Goal: Browse casually: Explore the website without a specific task or goal

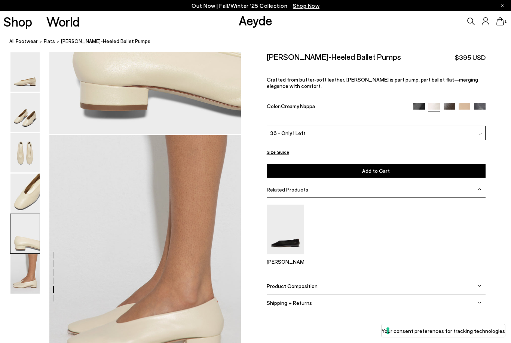
scroll to position [1201, 0]
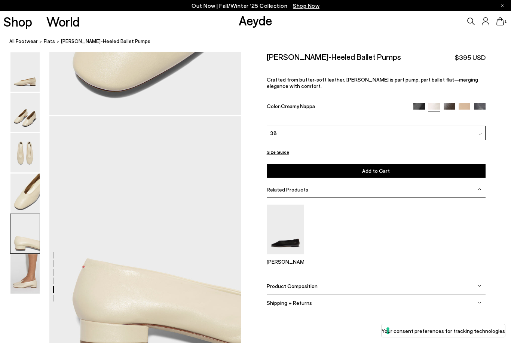
scroll to position [961, 0]
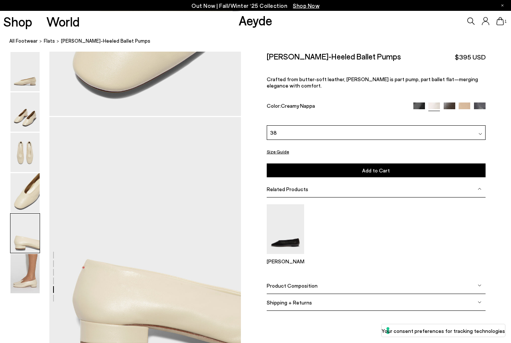
click at [31, 173] on div at bounding box center [25, 193] width 30 height 40
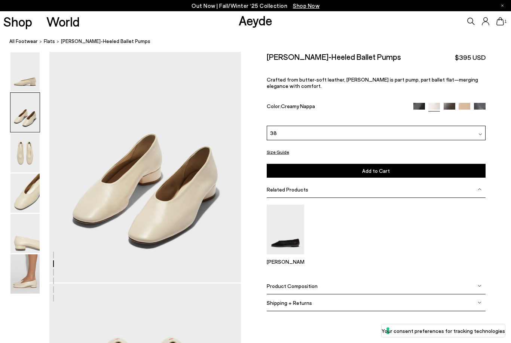
scroll to position [257, 0]
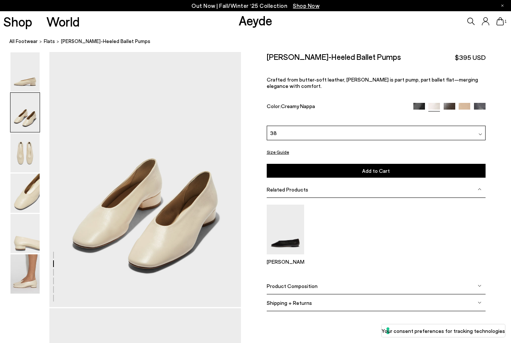
click at [32, 94] on img at bounding box center [24, 112] width 29 height 39
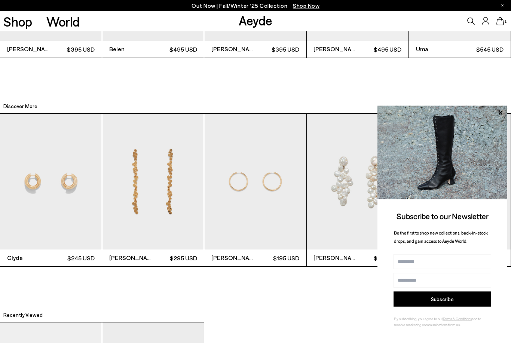
scroll to position [1742, 25]
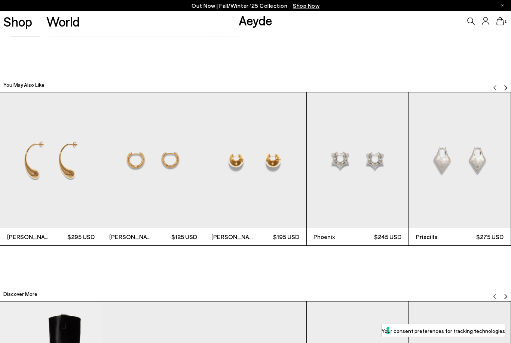
scroll to position [1041, 0]
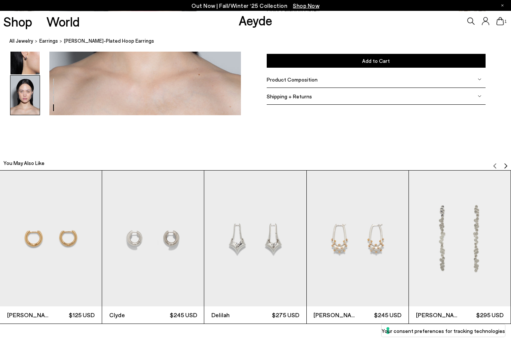
scroll to position [963, 0]
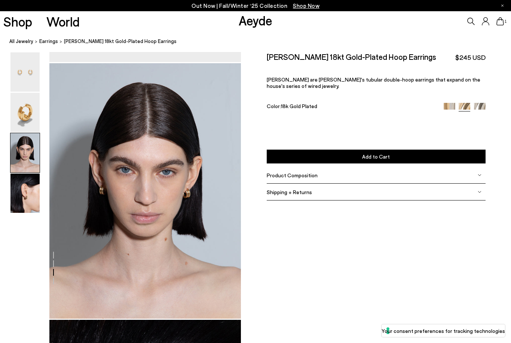
scroll to position [514, 0]
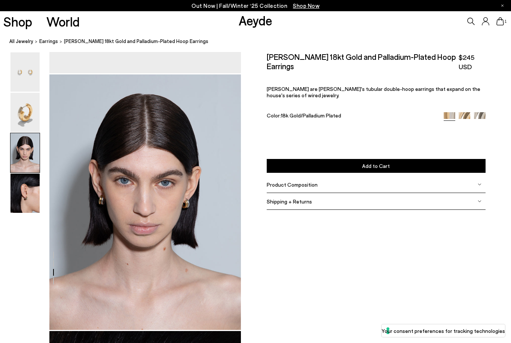
scroll to position [514, 0]
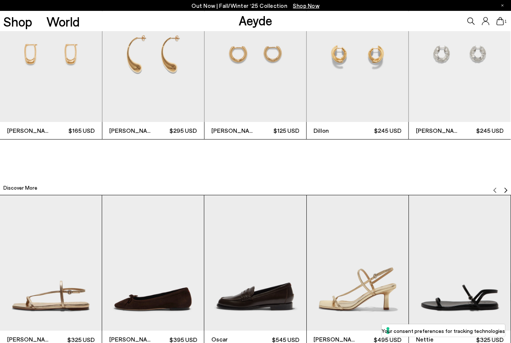
scroll to position [1148, 0]
